Goal: Task Accomplishment & Management: Complete application form

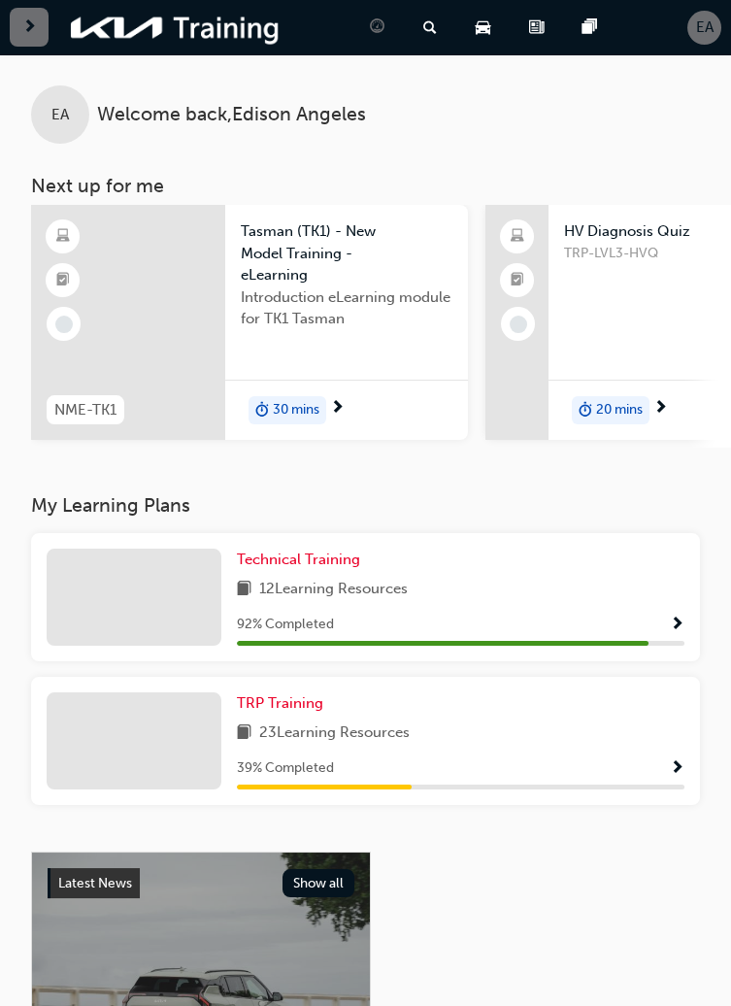
click at [647, 345] on div "HV Diagnosis Quiz TRP-LVL3-HVQ 20 mins" at bounding box center [736, 322] width 374 height 235
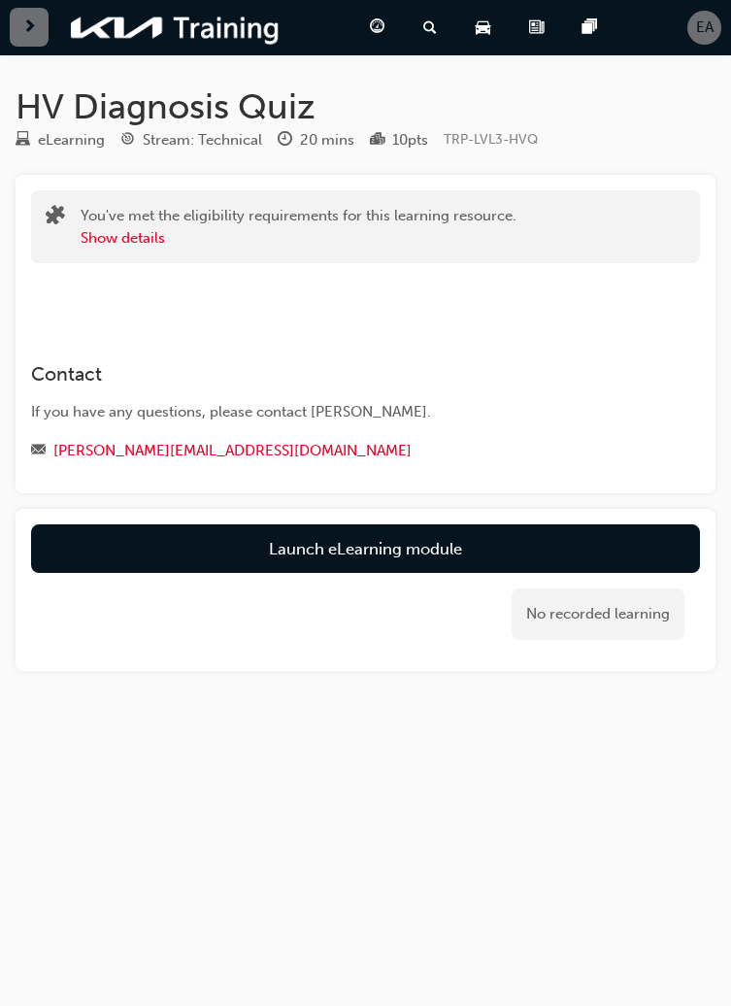
click at [405, 555] on link "Launch eLearning module" at bounding box center [365, 548] width 669 height 49
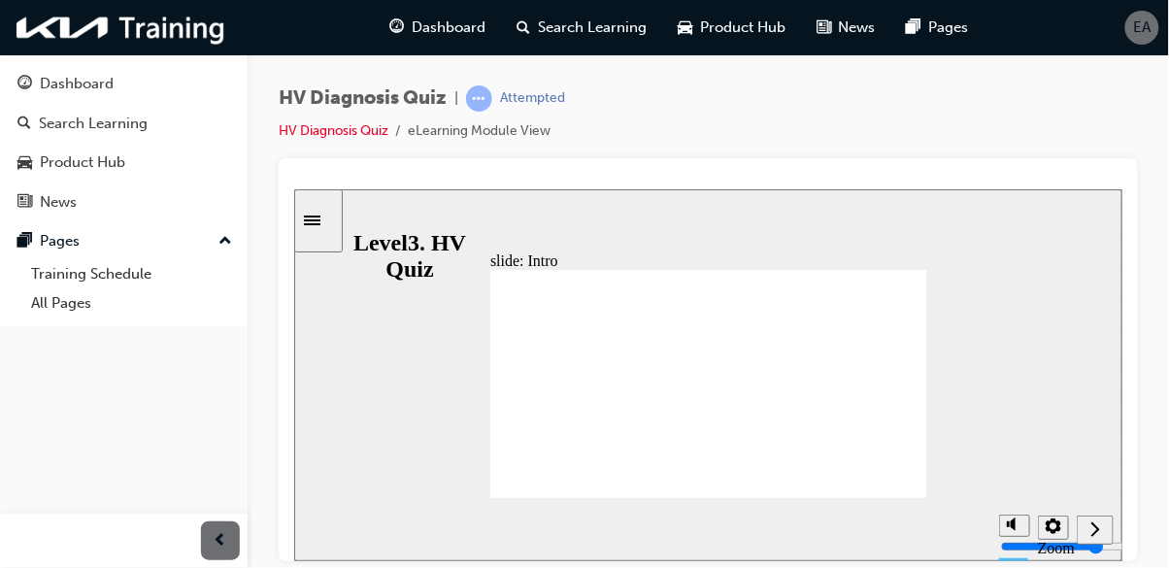
click at [730, 536] on icon "Next (Ctrl+Alt+Period)" at bounding box center [1095, 528] width 10 height 17
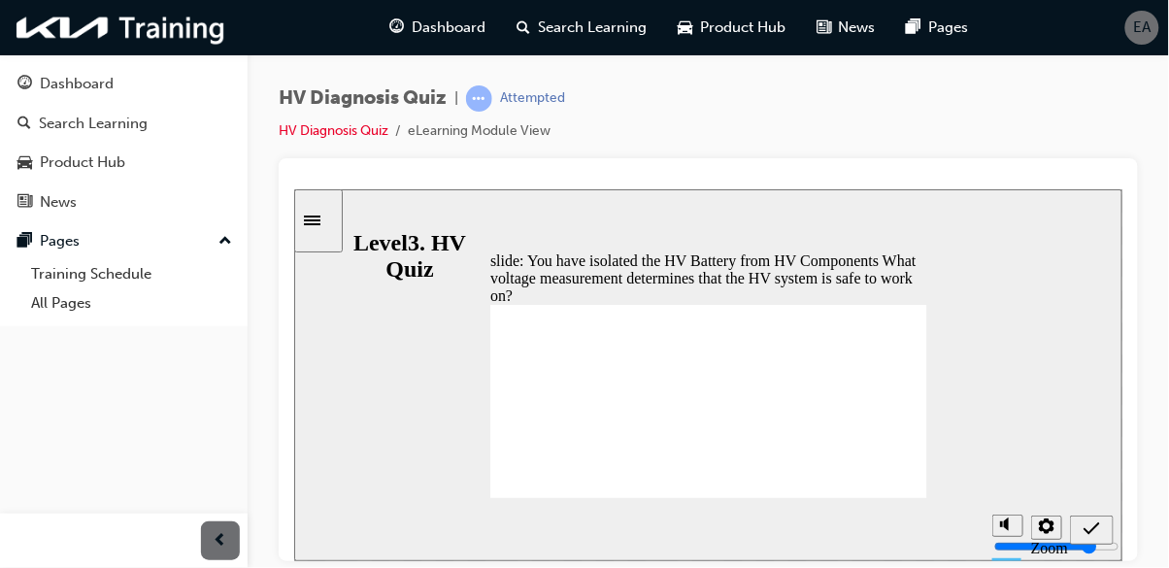
radio input "true"
click at [730, 526] on icon "Submit (Ctrl+Alt+S)" at bounding box center [1091, 528] width 17 height 13
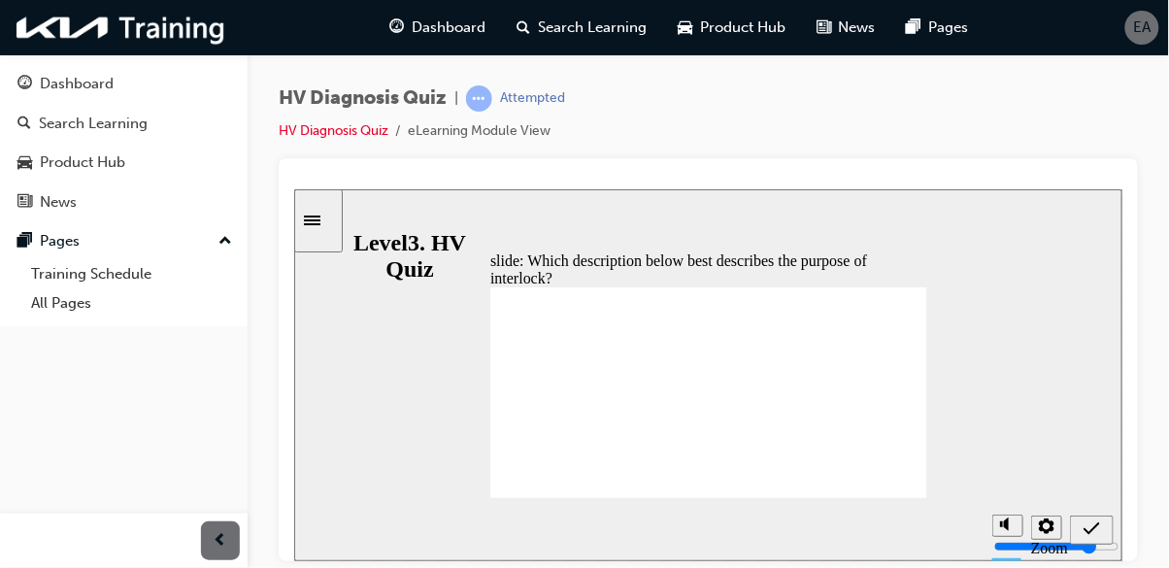
radio input "true"
click at [730, 531] on icon "Submit (Ctrl+Alt+S)" at bounding box center [1091, 528] width 17 height 17
radio input "true"
click at [730, 527] on icon "Submit (Ctrl+Alt+S)" at bounding box center [1091, 528] width 17 height 17
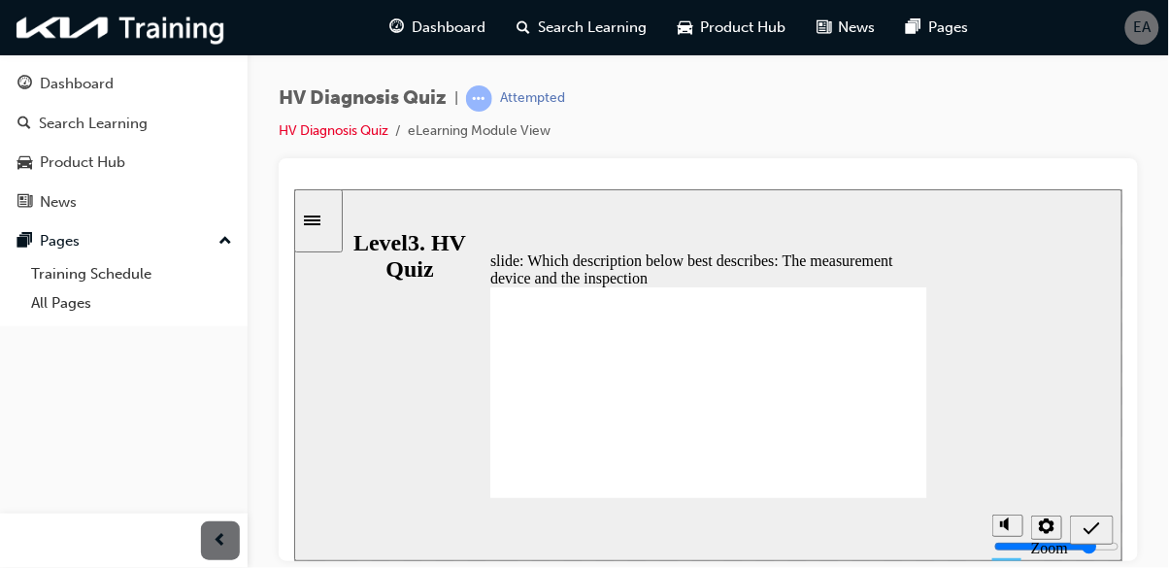
radio input "true"
click at [730, 532] on icon "Submit (Ctrl+Alt+S)" at bounding box center [1091, 528] width 17 height 17
checkbox input "true"
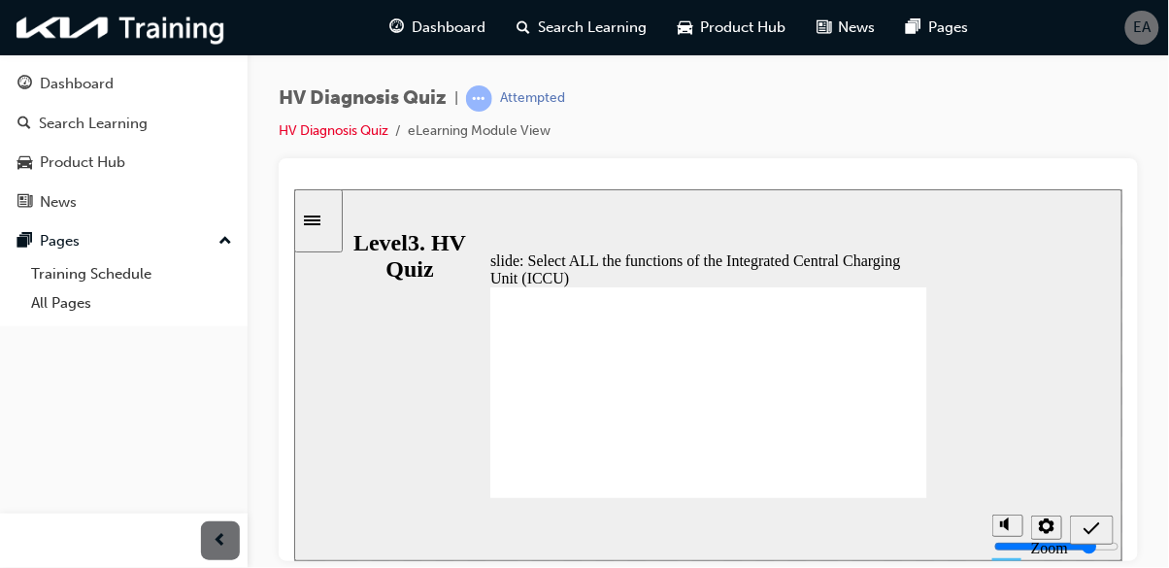
checkbox input "true"
checkbox input "false"
click at [730, 520] on div "Submit (Ctrl+Alt+S)" at bounding box center [1091, 530] width 28 height 20
radio input "true"
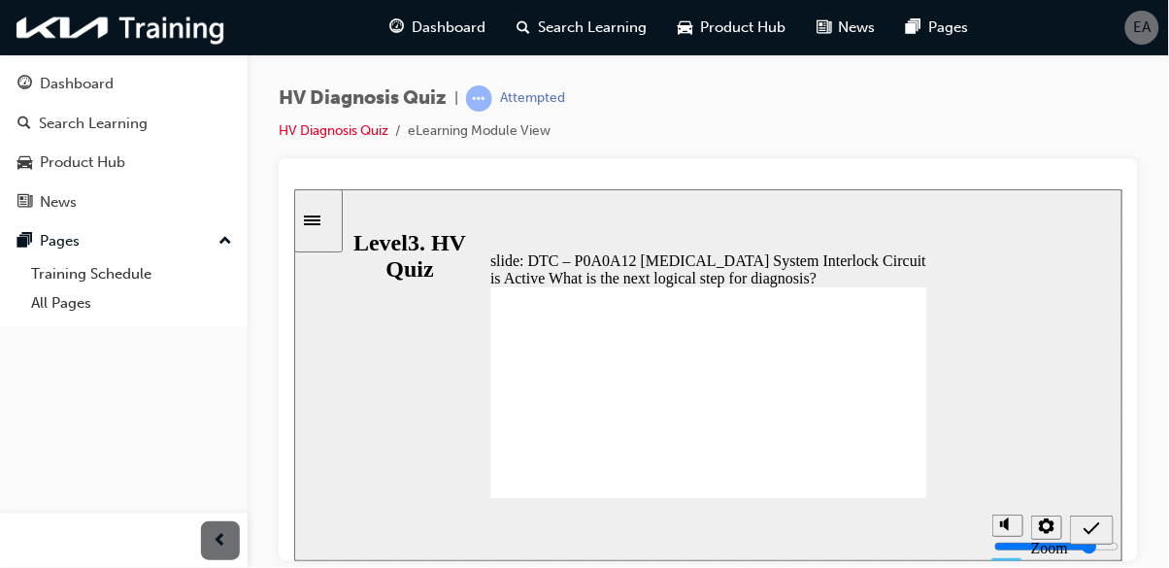
click at [730, 533] on icon "Submit (Ctrl+Alt+S)" at bounding box center [1091, 528] width 17 height 17
radio input "true"
click at [730, 530] on div "Submit (Ctrl+Alt+S)" at bounding box center [1091, 530] width 28 height 20
radio input "true"
click at [730, 525] on icon "Submit (Ctrl+Alt+S)" at bounding box center [1091, 528] width 17 height 13
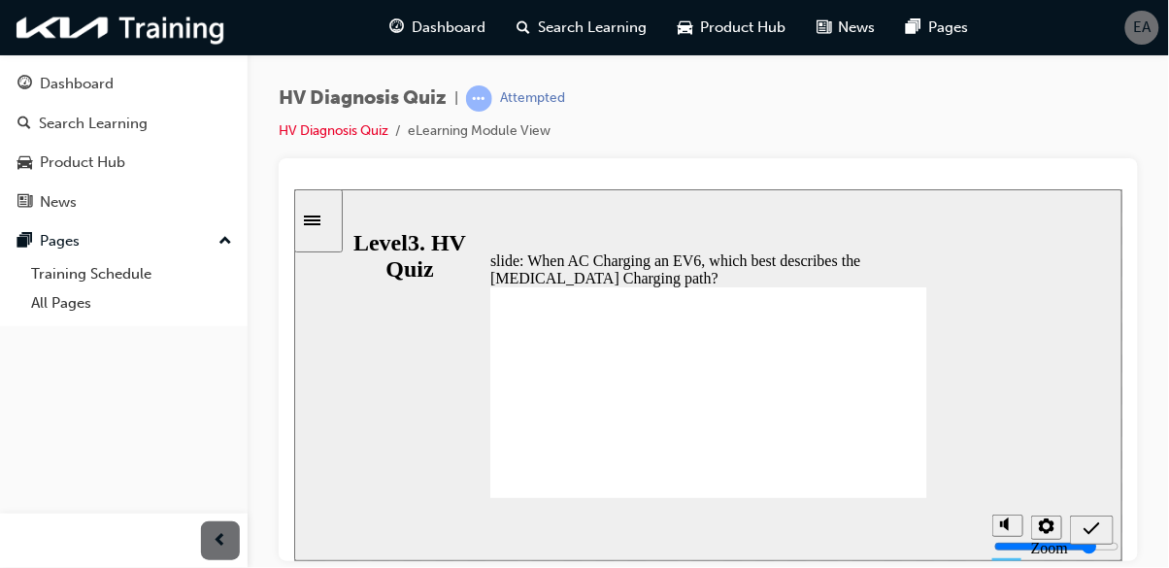
radio input "true"
click at [730, 523] on icon "Submit (Ctrl+Alt+S)" at bounding box center [1091, 528] width 17 height 17
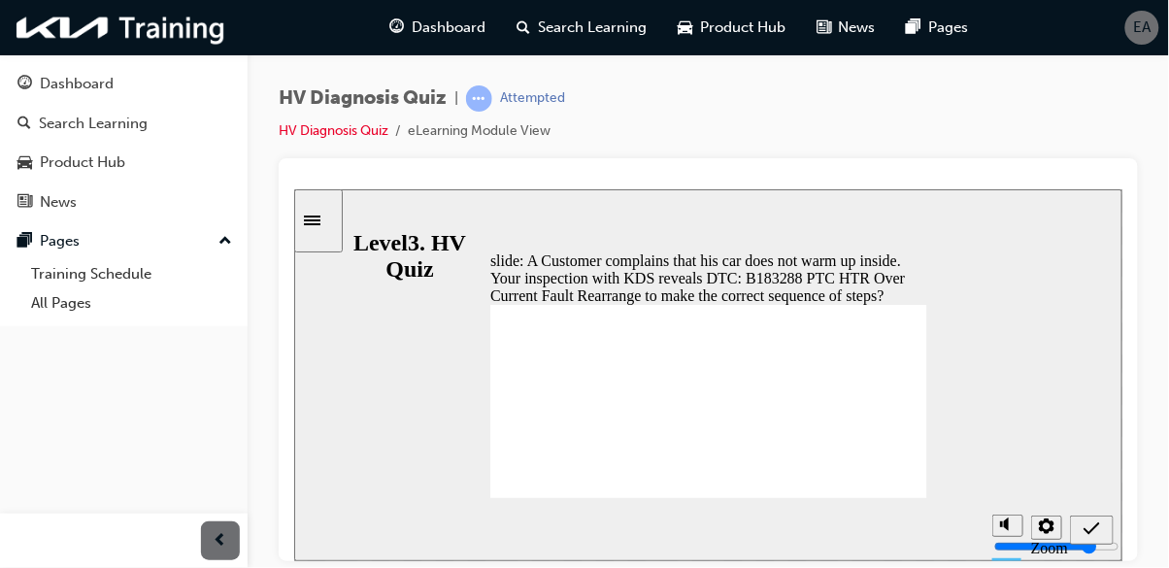
click at [730, 528] on icon "Submit (Ctrl+Alt+S)" at bounding box center [1091, 528] width 17 height 17
click at [730, 523] on icon "Submit (Ctrl+Alt+S)" at bounding box center [1091, 528] width 17 height 17
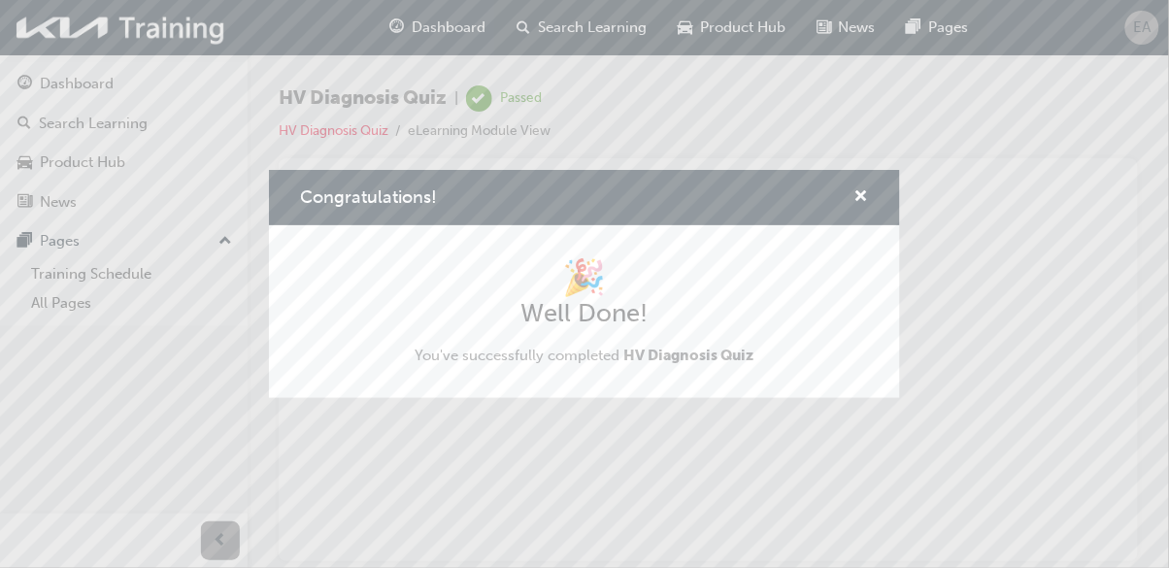
click at [730, 542] on div "Congratulations! 🎉 Well Done! You've successfully completed HV Diagnosis Quiz" at bounding box center [584, 284] width 1169 height 568
